Goal: Find specific page/section: Find specific page/section

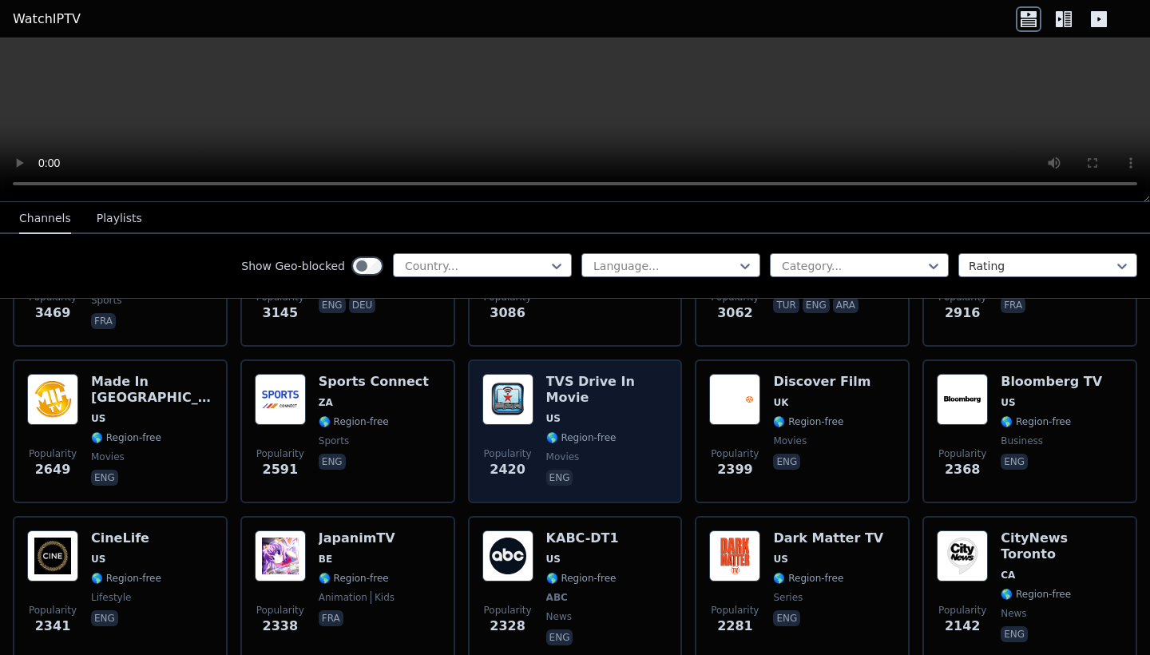
scroll to position [617, 0]
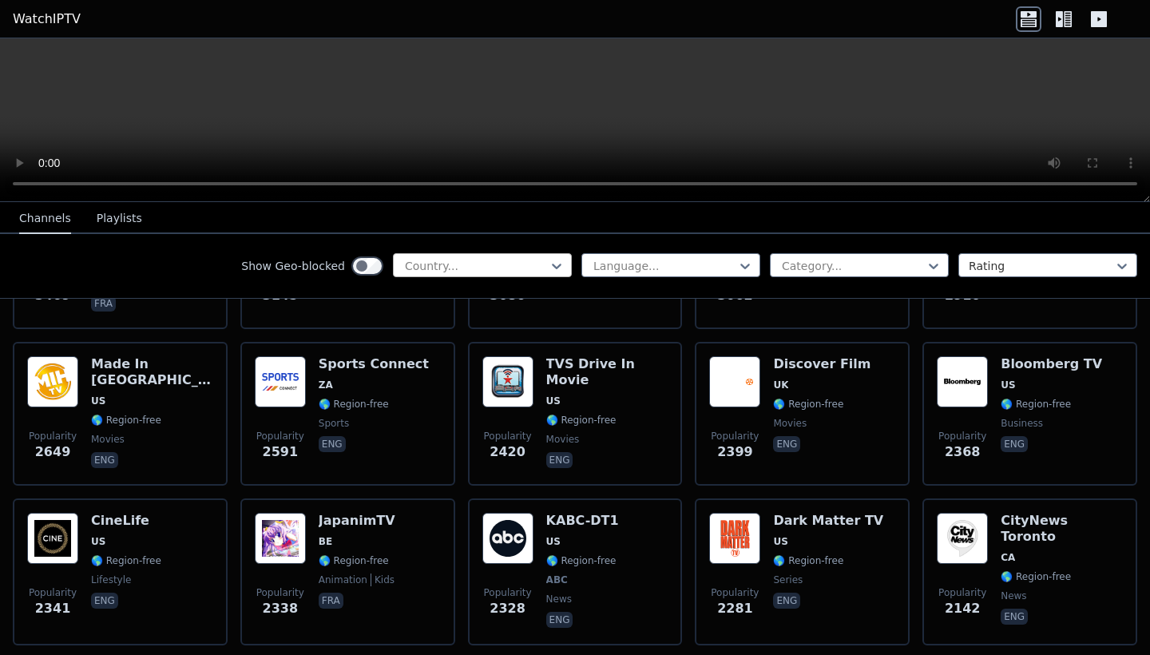
click at [547, 269] on div at bounding box center [475, 266] width 145 height 16
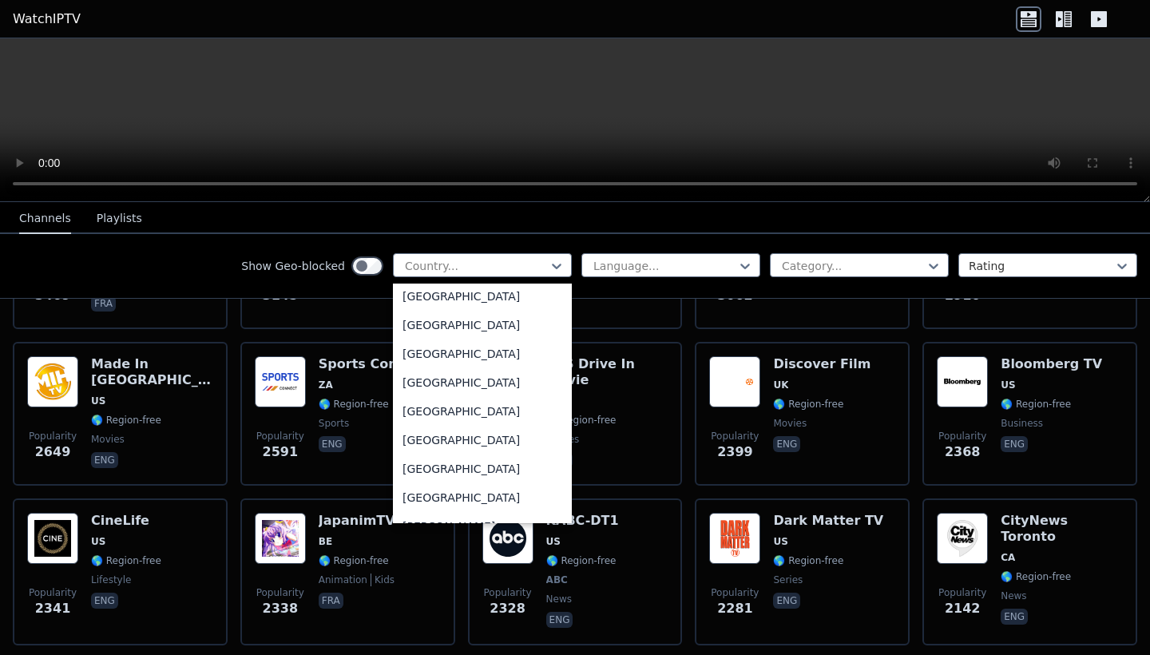
scroll to position [845, 0]
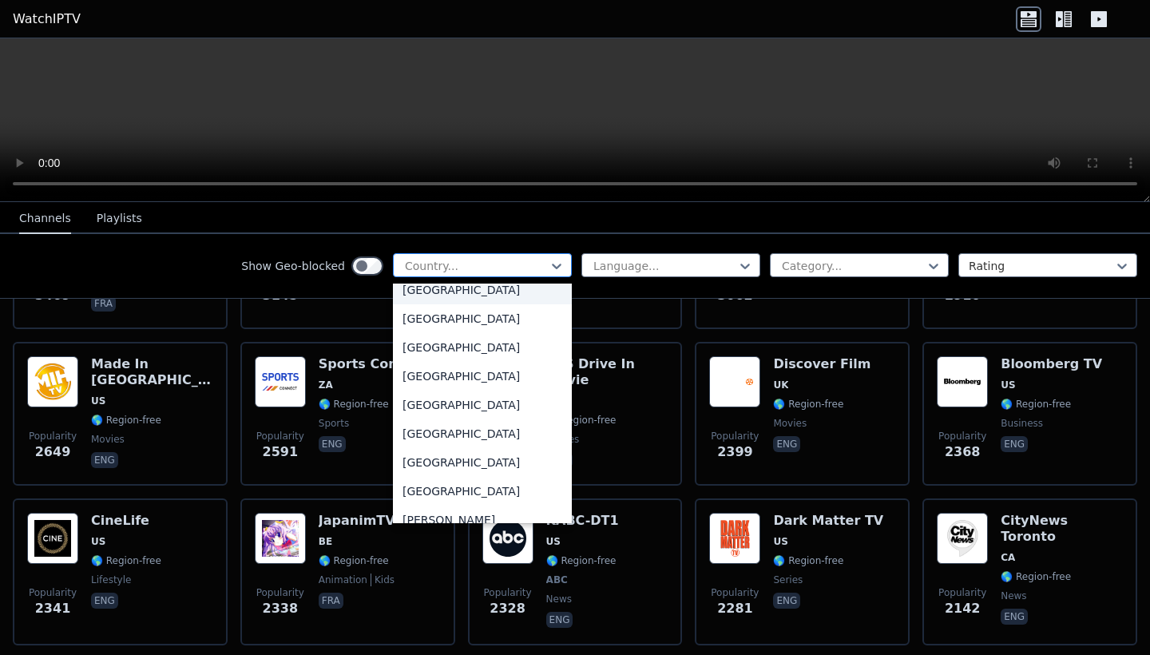
click at [505, 256] on div "Country..." at bounding box center [482, 265] width 179 height 24
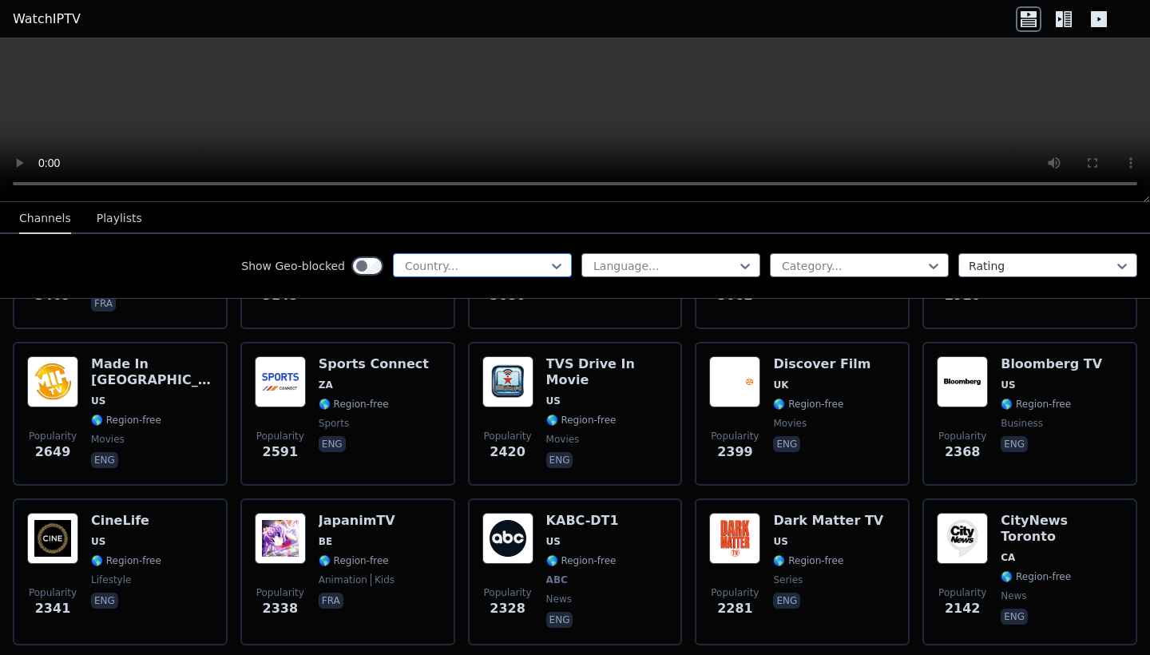
click at [505, 256] on div "Country..." at bounding box center [482, 265] width 179 height 24
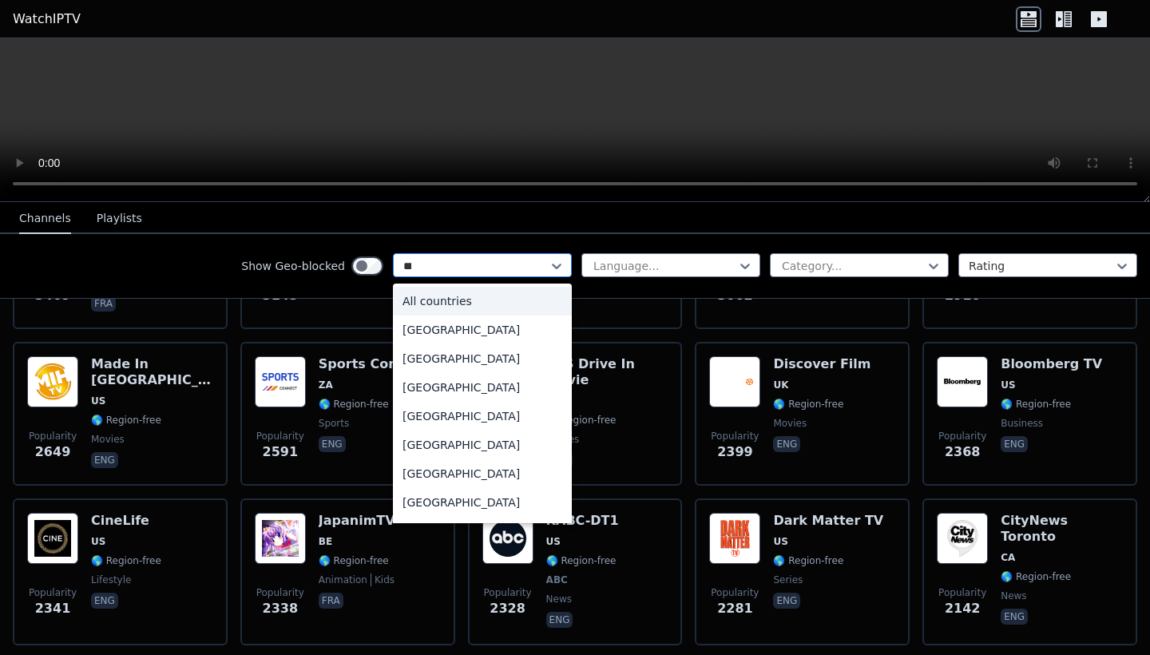
type input "****"
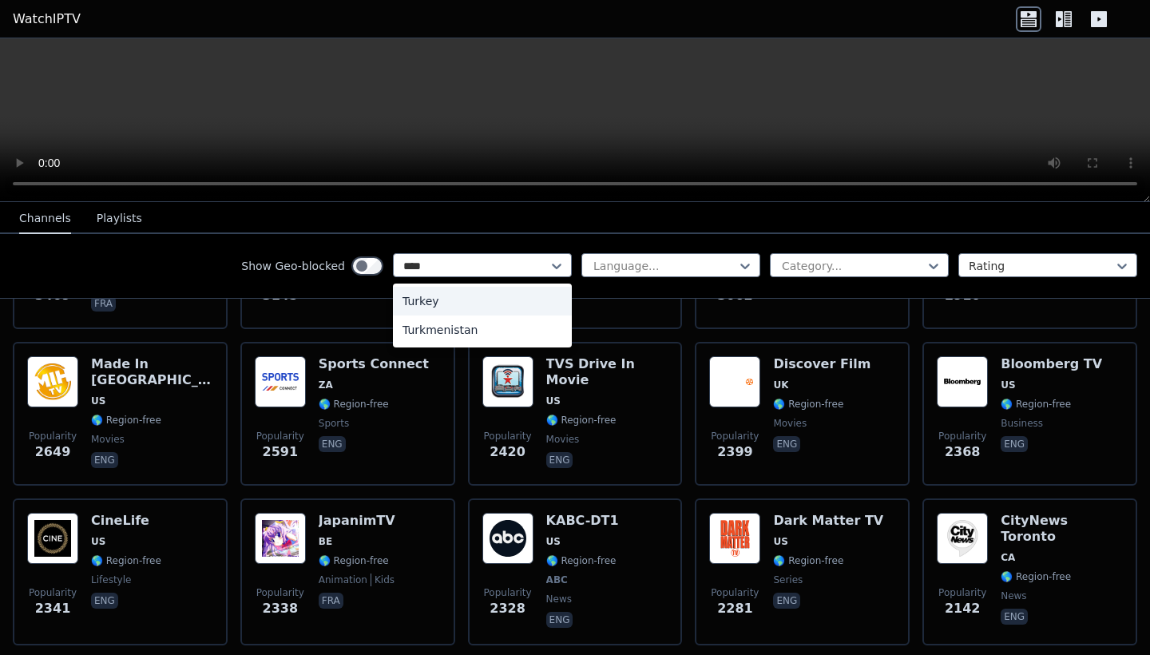
click at [474, 290] on div "Turkey" at bounding box center [482, 301] width 179 height 29
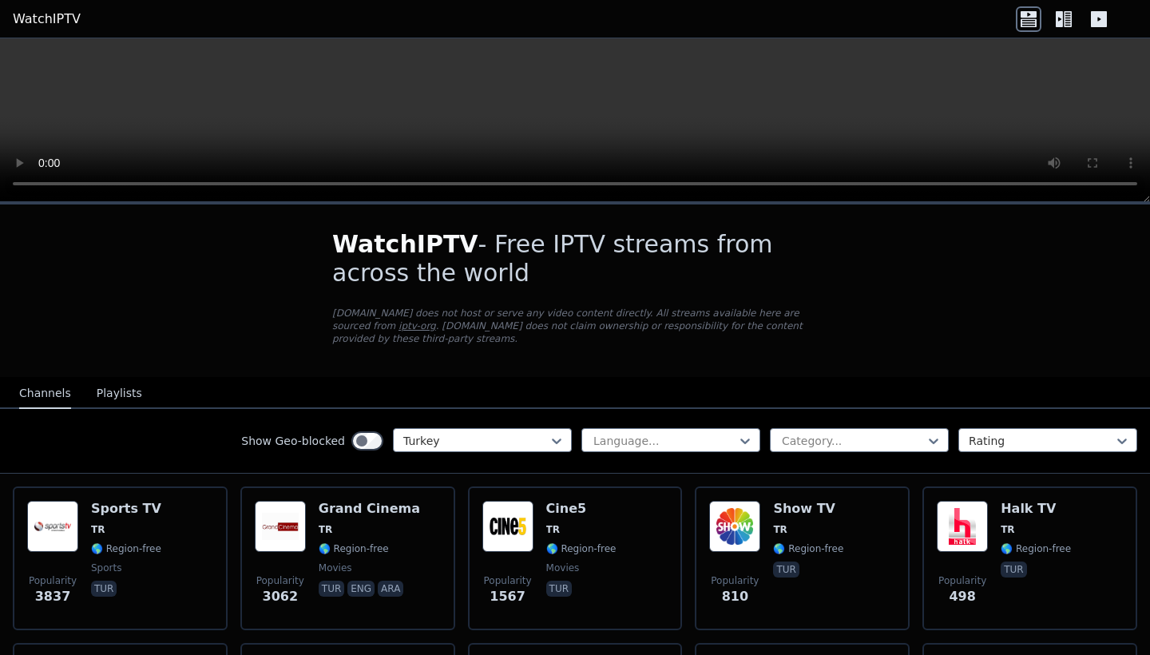
click at [443, 453] on div "Show Geo-blocked Turkey" at bounding box center [406, 441] width 331 height 26
click at [447, 422] on div "Show Geo-blocked Turkey Language... Category... Rating" at bounding box center [575, 441] width 1150 height 65
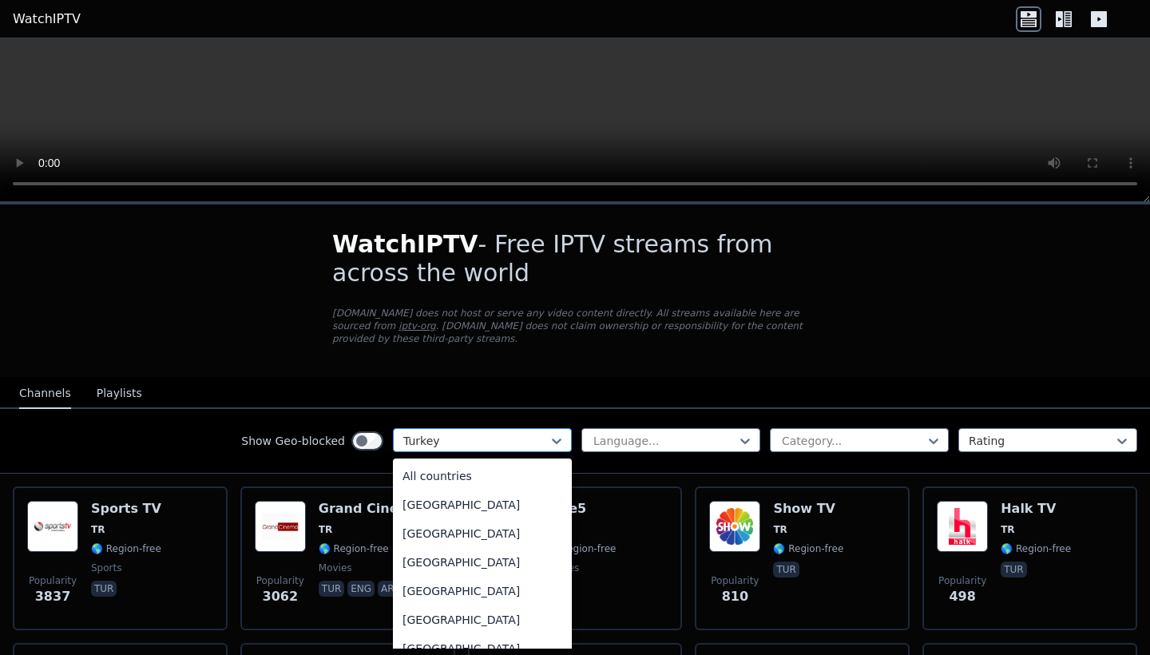
click at [447, 434] on div at bounding box center [475, 441] width 145 height 16
type input "***"
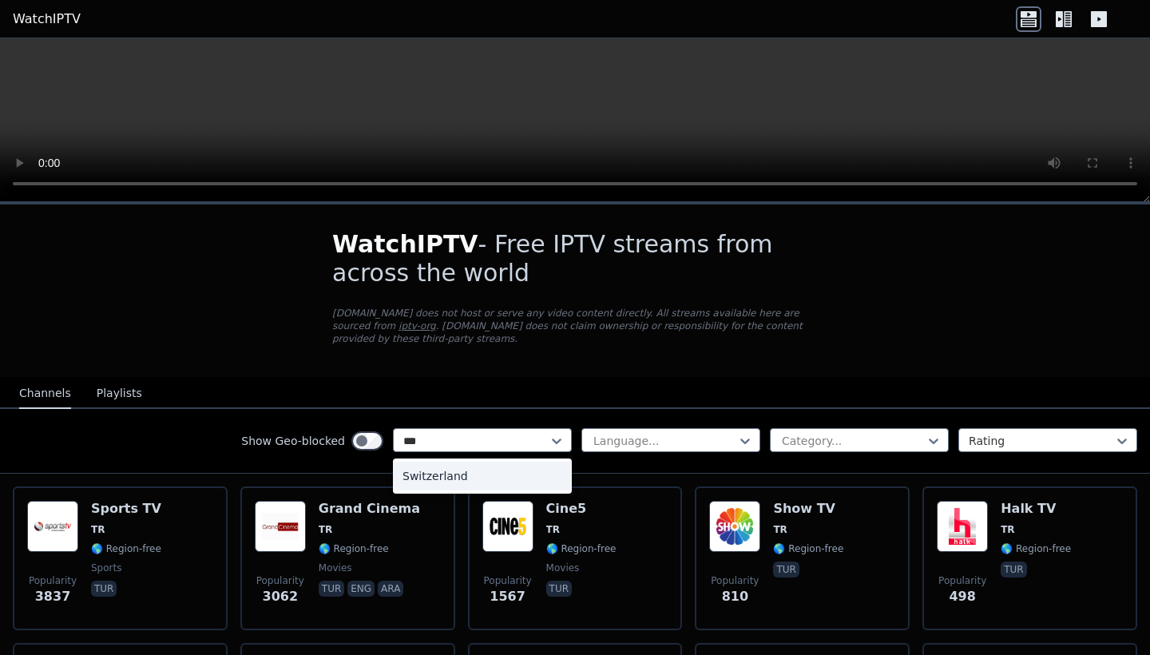
click at [413, 482] on div "Switzerland" at bounding box center [482, 476] width 179 height 29
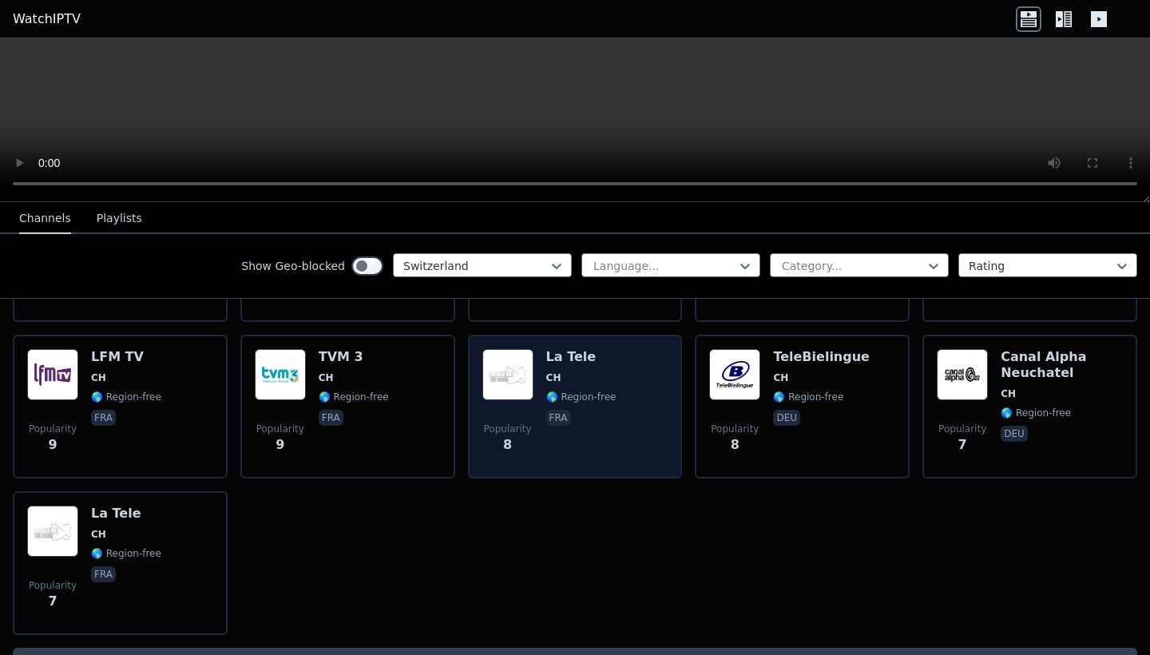
scroll to position [1118, 0]
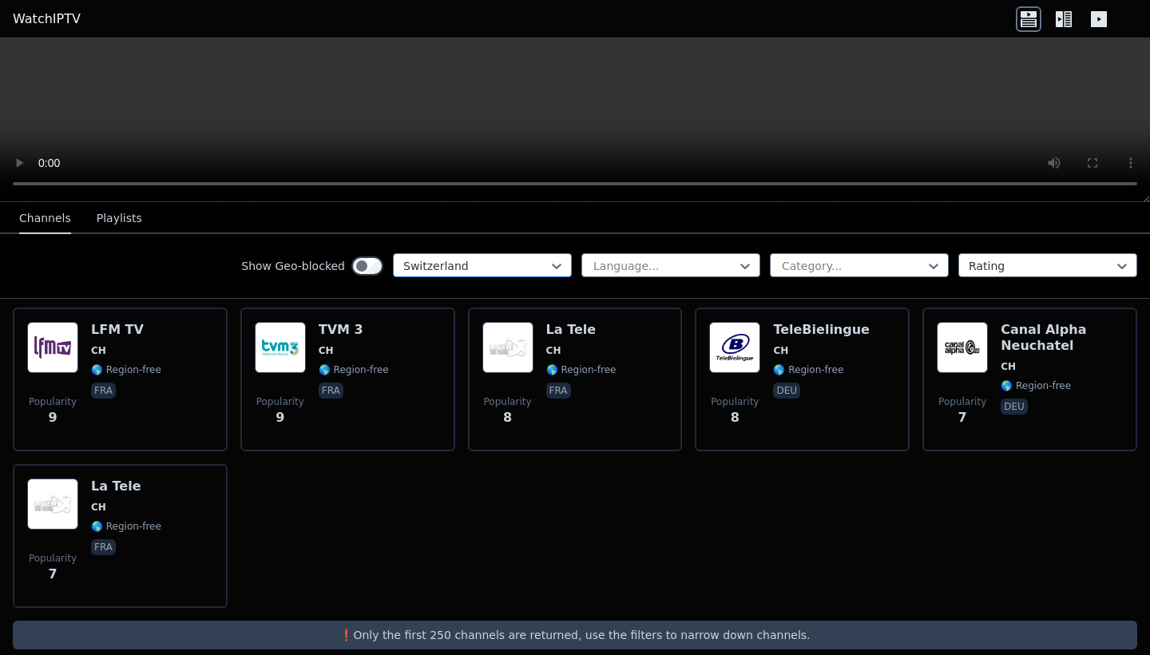
click at [511, 270] on div at bounding box center [475, 266] width 145 height 16
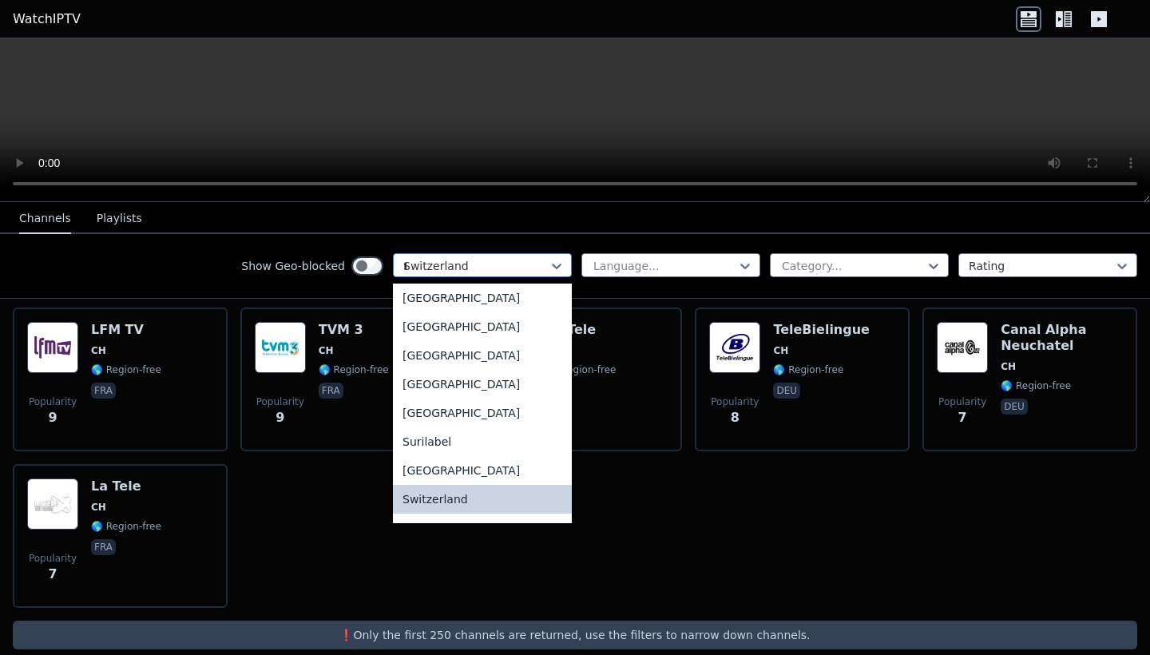
scroll to position [1594, 0]
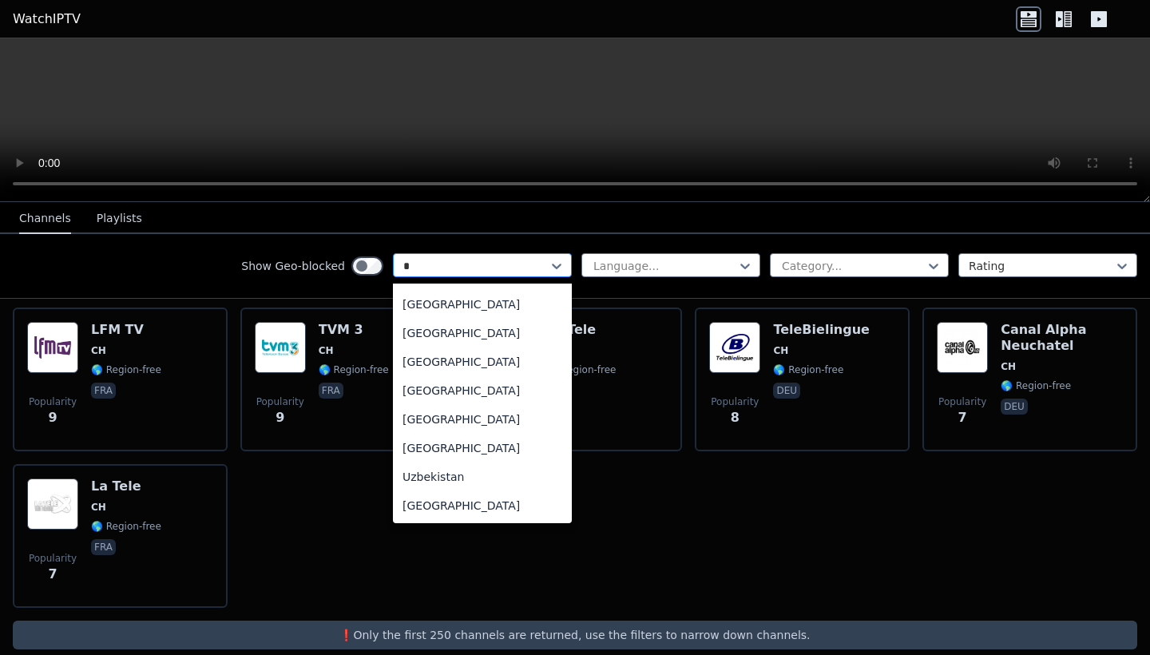
type input "**"
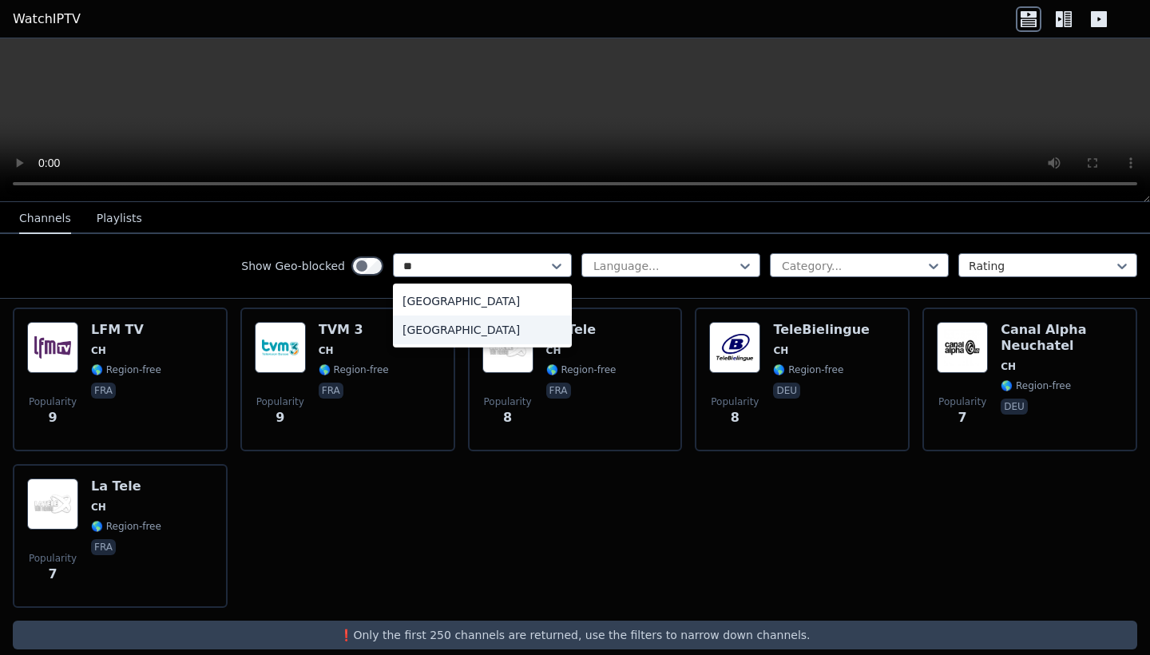
click at [450, 343] on div "[GEOGRAPHIC_DATA]" at bounding box center [482, 329] width 179 height 29
